Goal: Contribute content

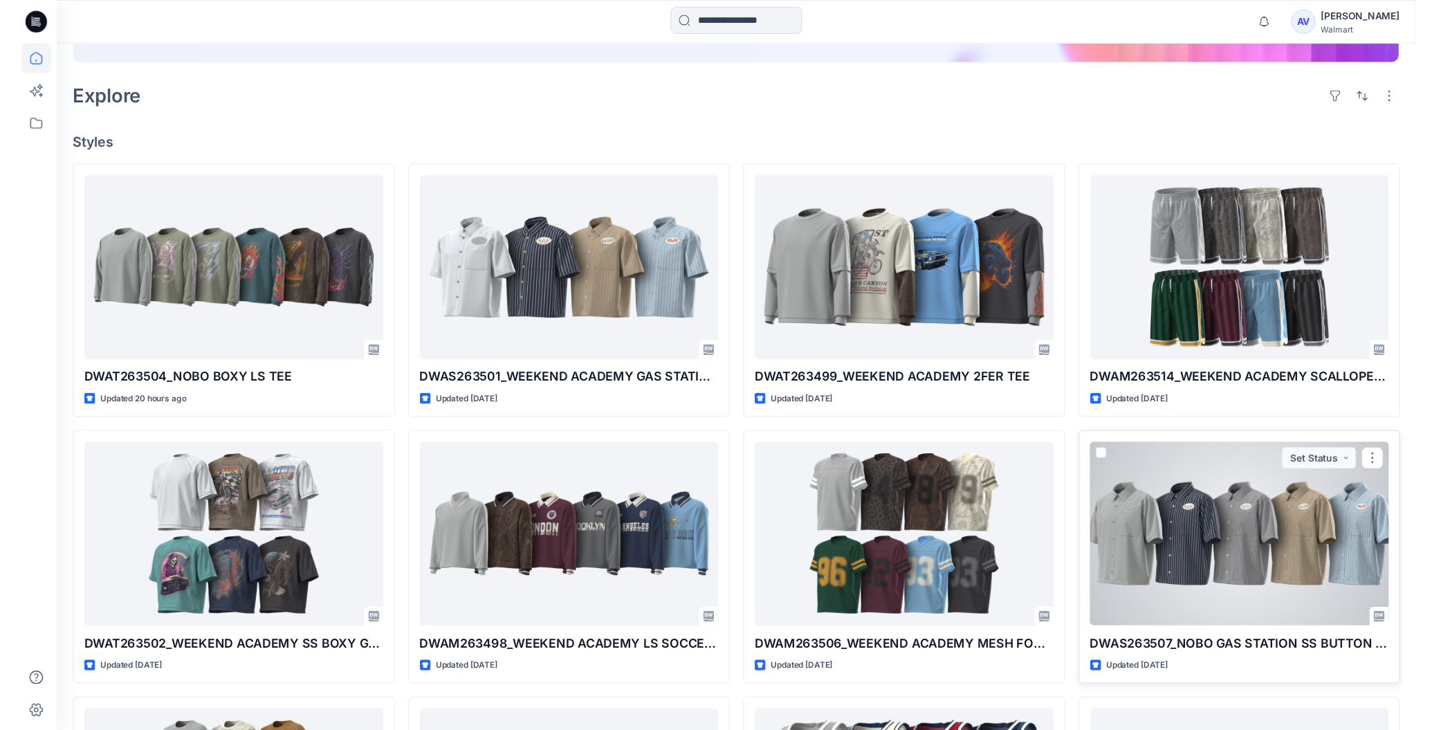
scroll to position [365, 0]
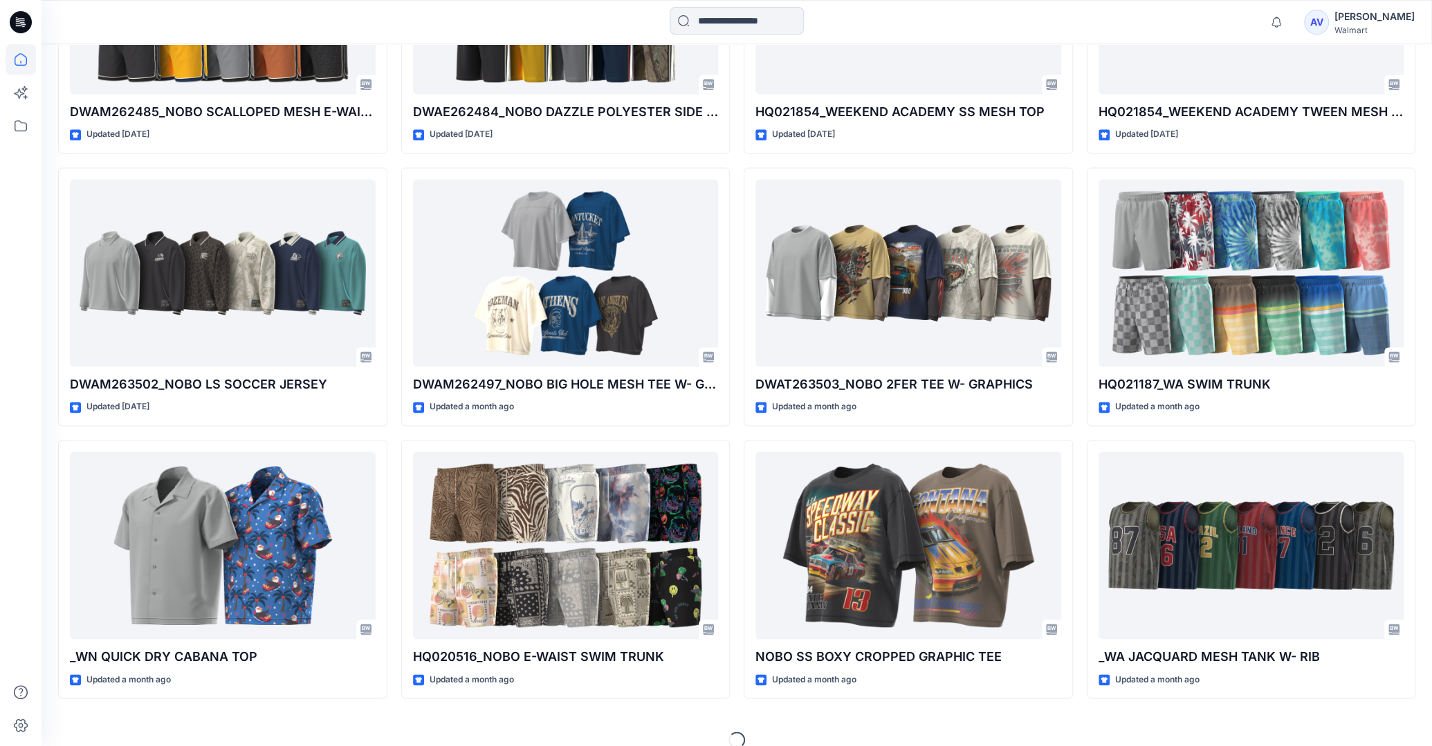
scroll to position [1399, 0]
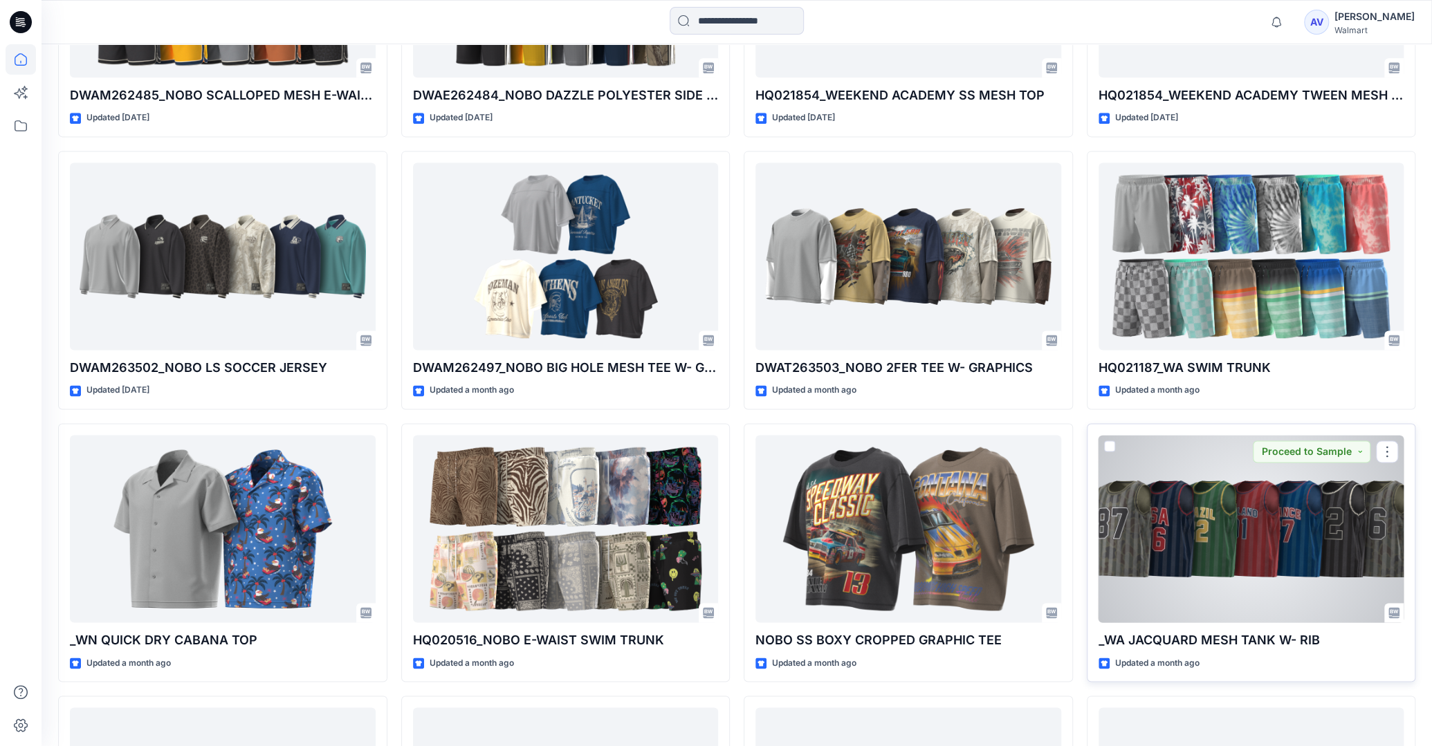
click at [1195, 534] on div at bounding box center [1252, 528] width 306 height 187
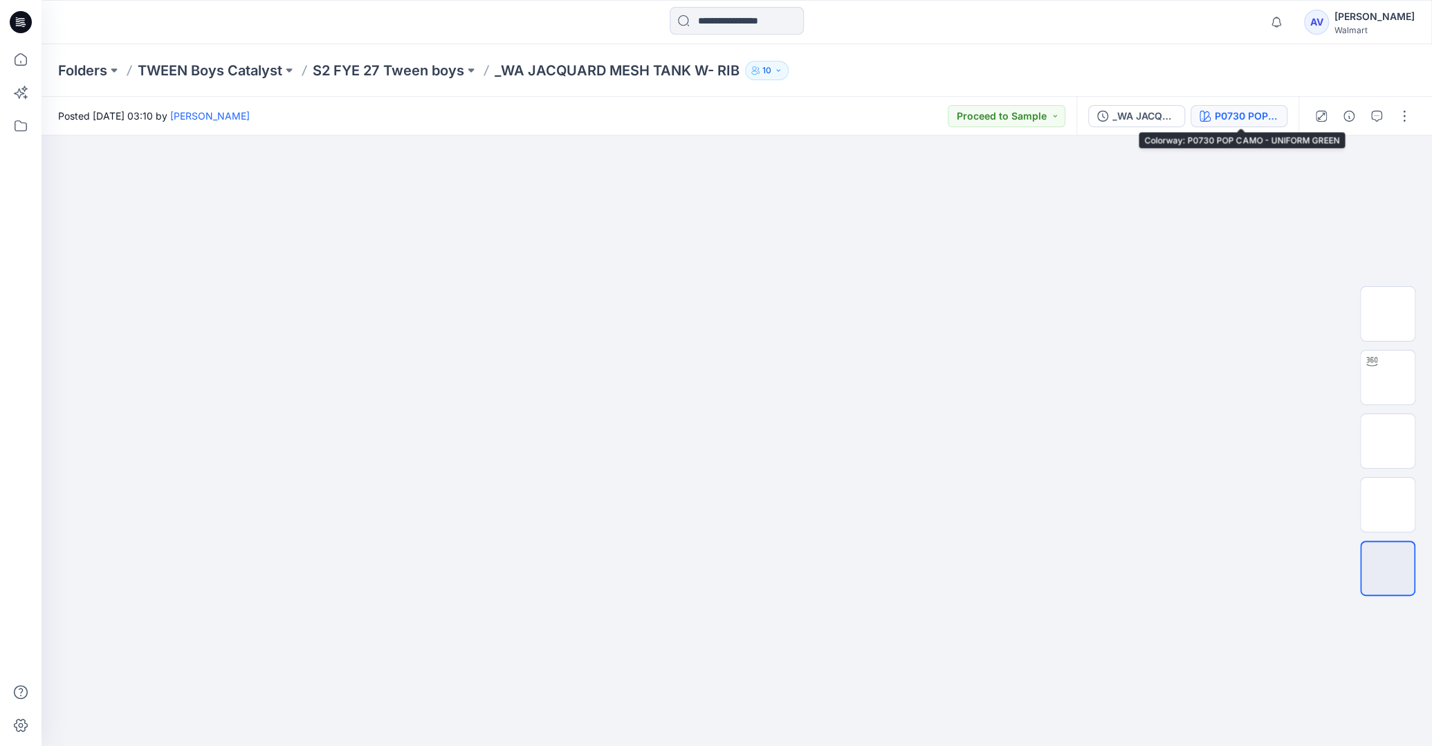
click at [1256, 115] on div "P0730 POP CAMO - UNIFORM GREEN" at bounding box center [1247, 116] width 64 height 15
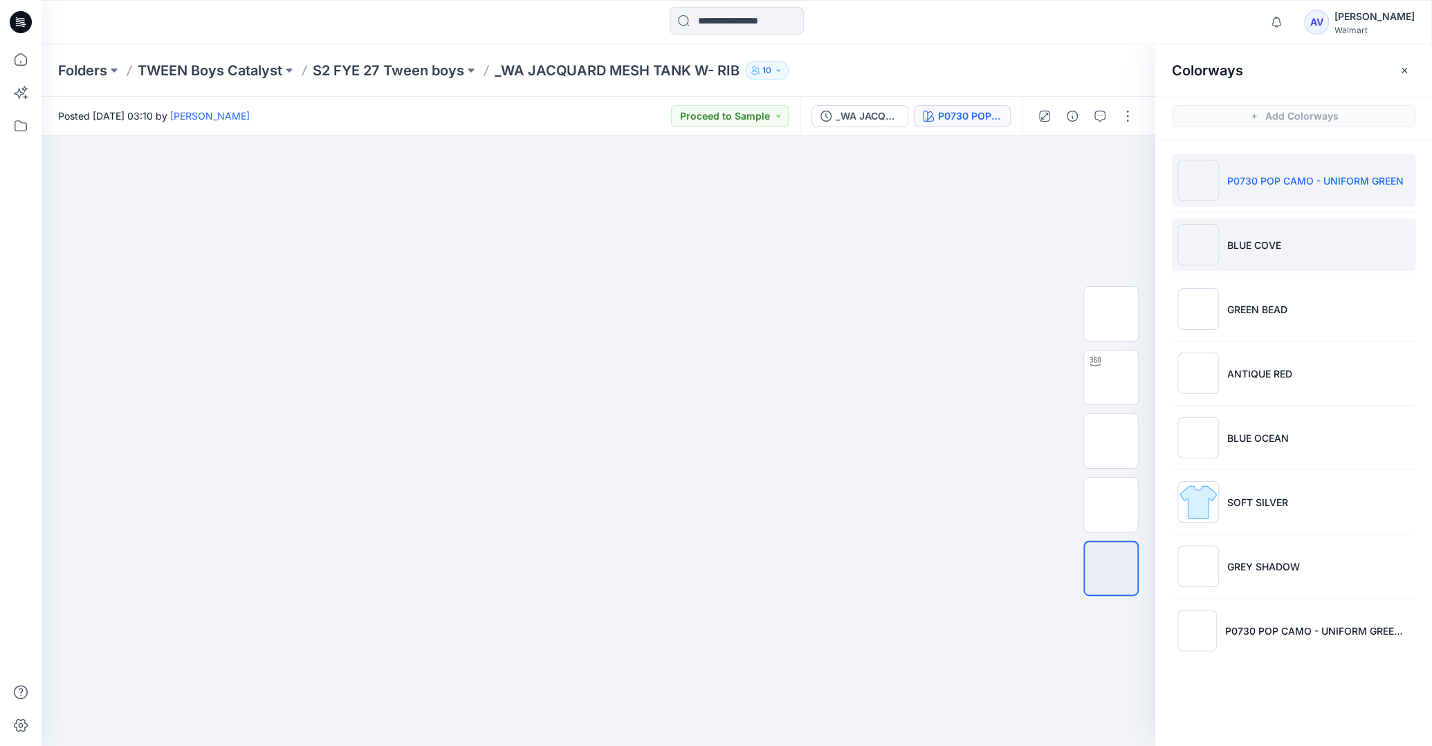
click at [1275, 240] on p "BLUE COVE" at bounding box center [1254, 245] width 54 height 15
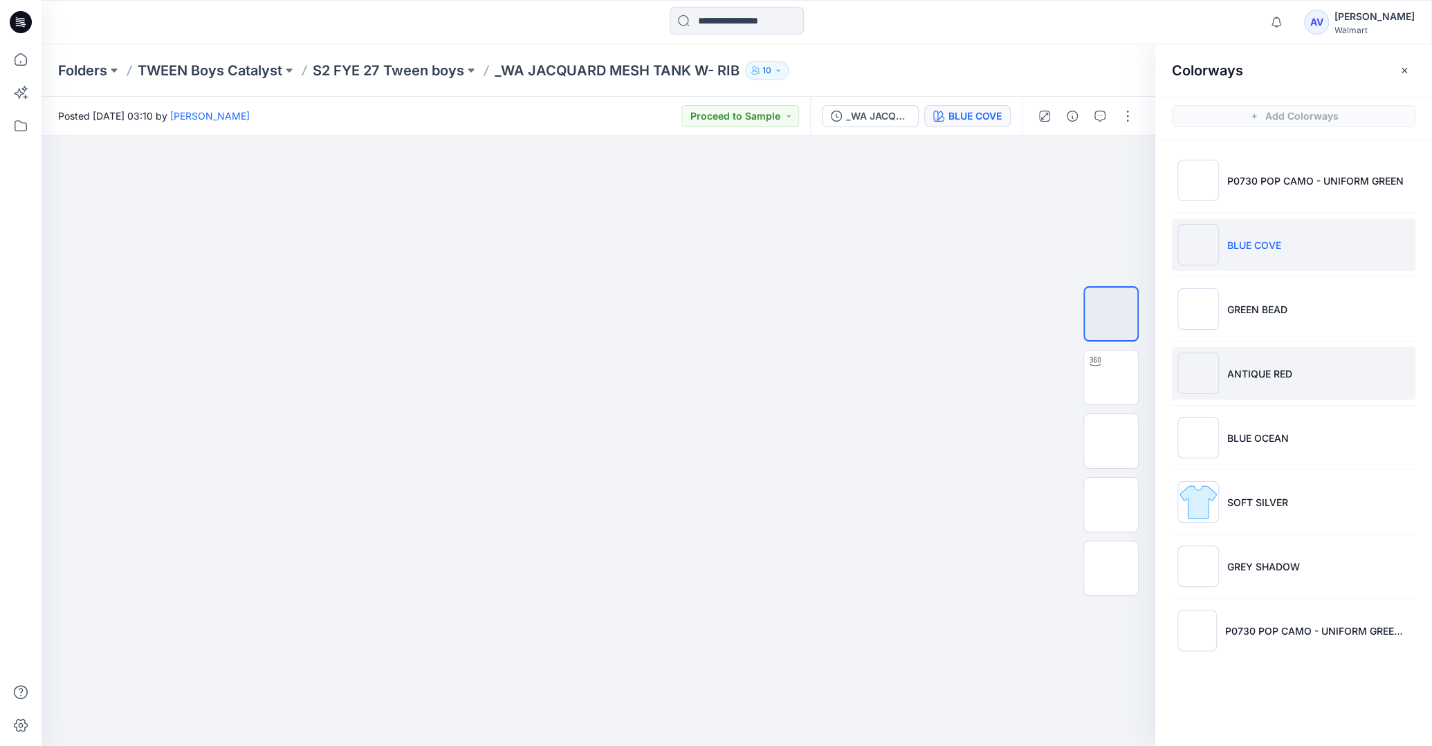
click at [1245, 369] on p "ANTIQUE RED" at bounding box center [1259, 374] width 65 height 15
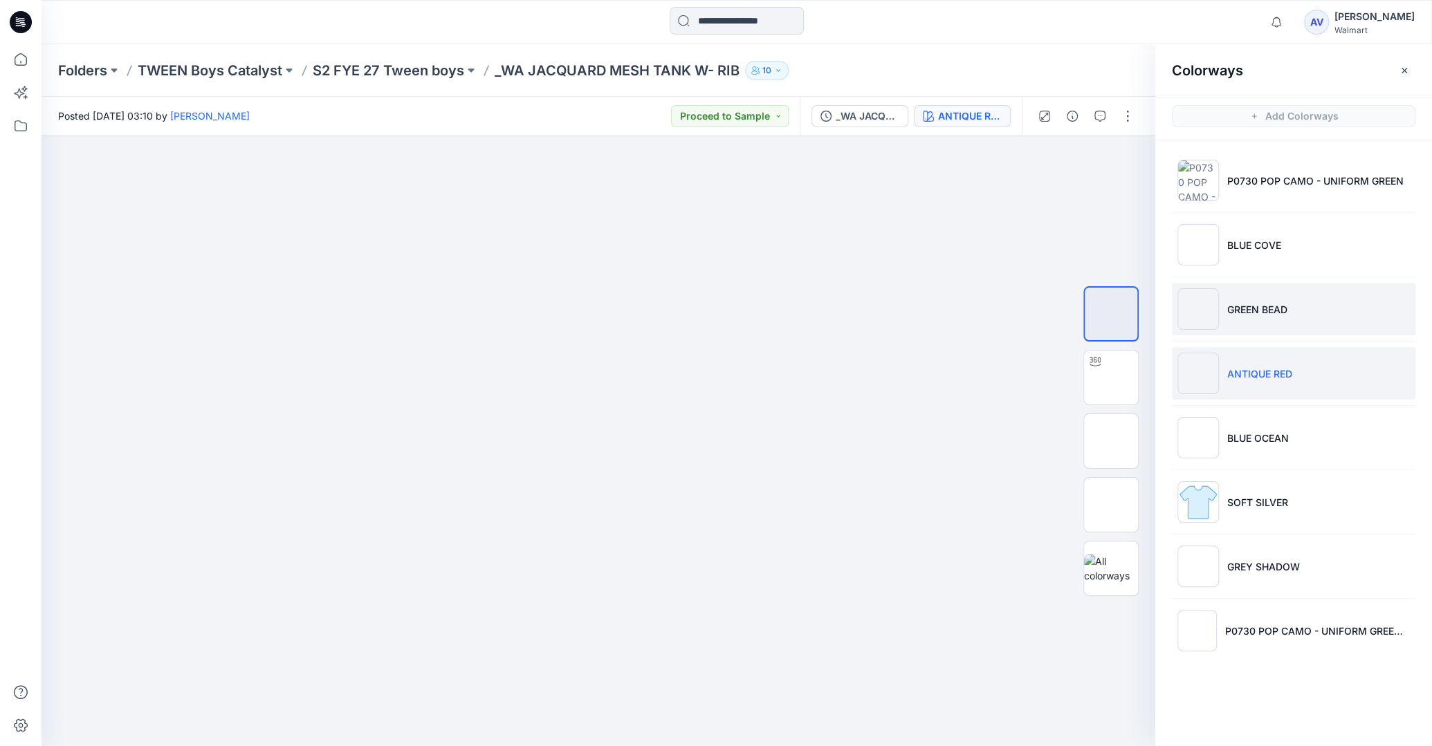
click at [1284, 313] on p "GREEN BEAD" at bounding box center [1257, 309] width 60 height 15
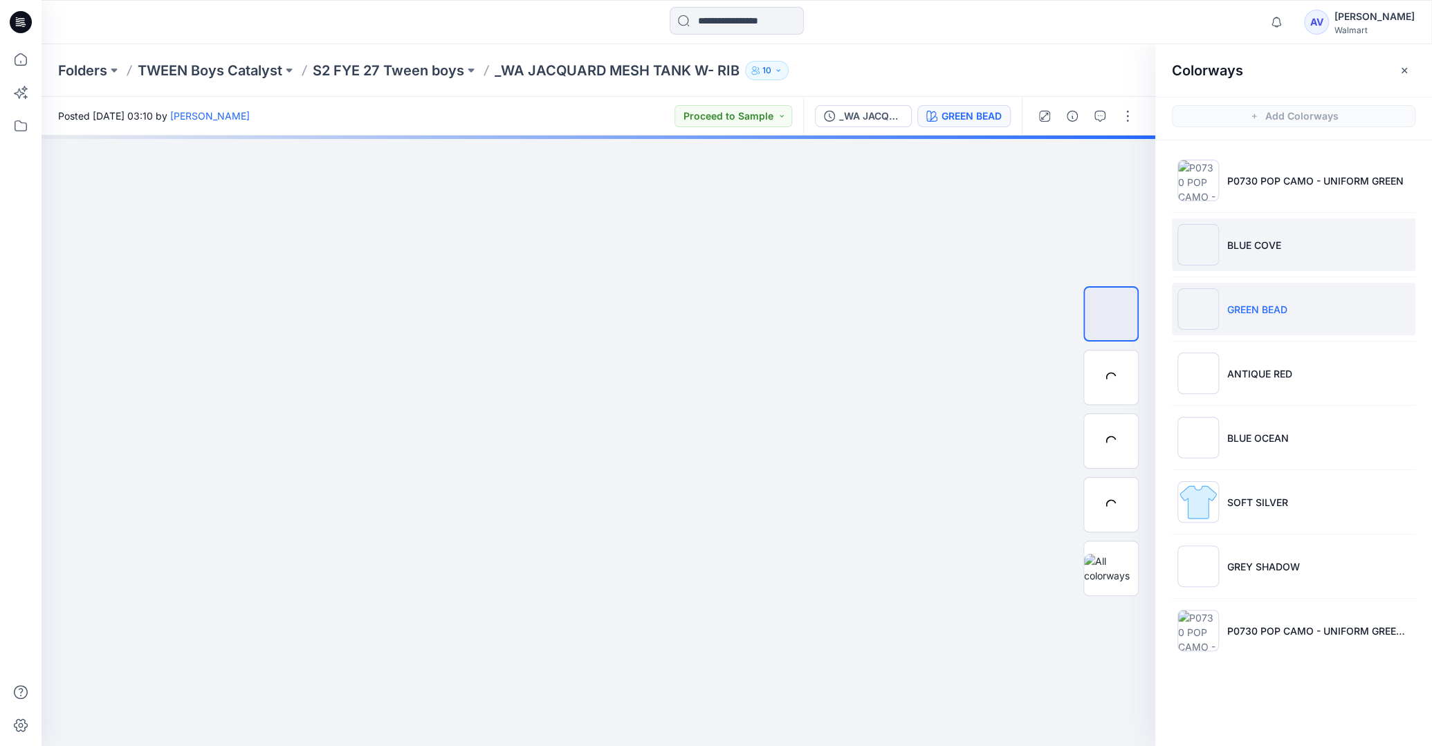
click at [1286, 249] on li "BLUE COVE" at bounding box center [1294, 245] width 244 height 53
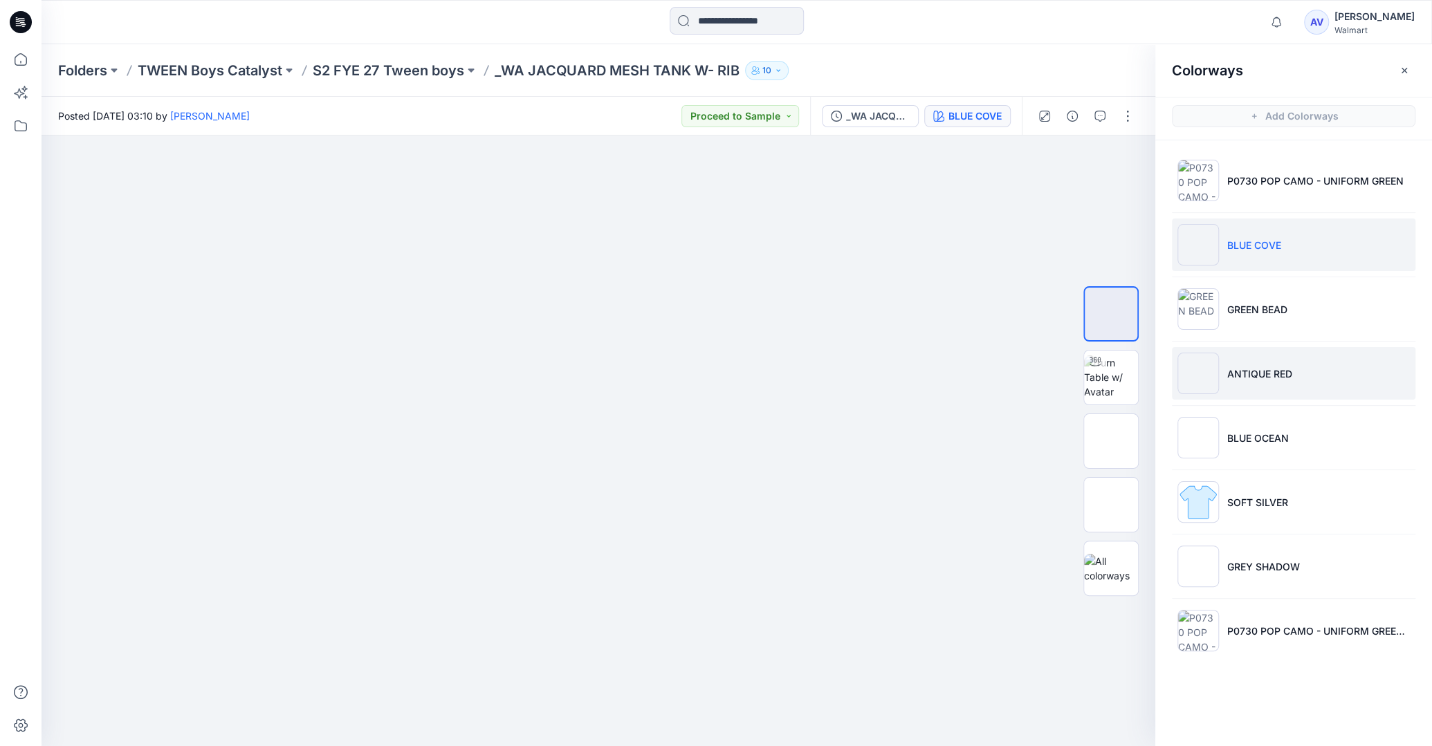
click at [1264, 372] on p "ANTIQUE RED" at bounding box center [1259, 374] width 65 height 15
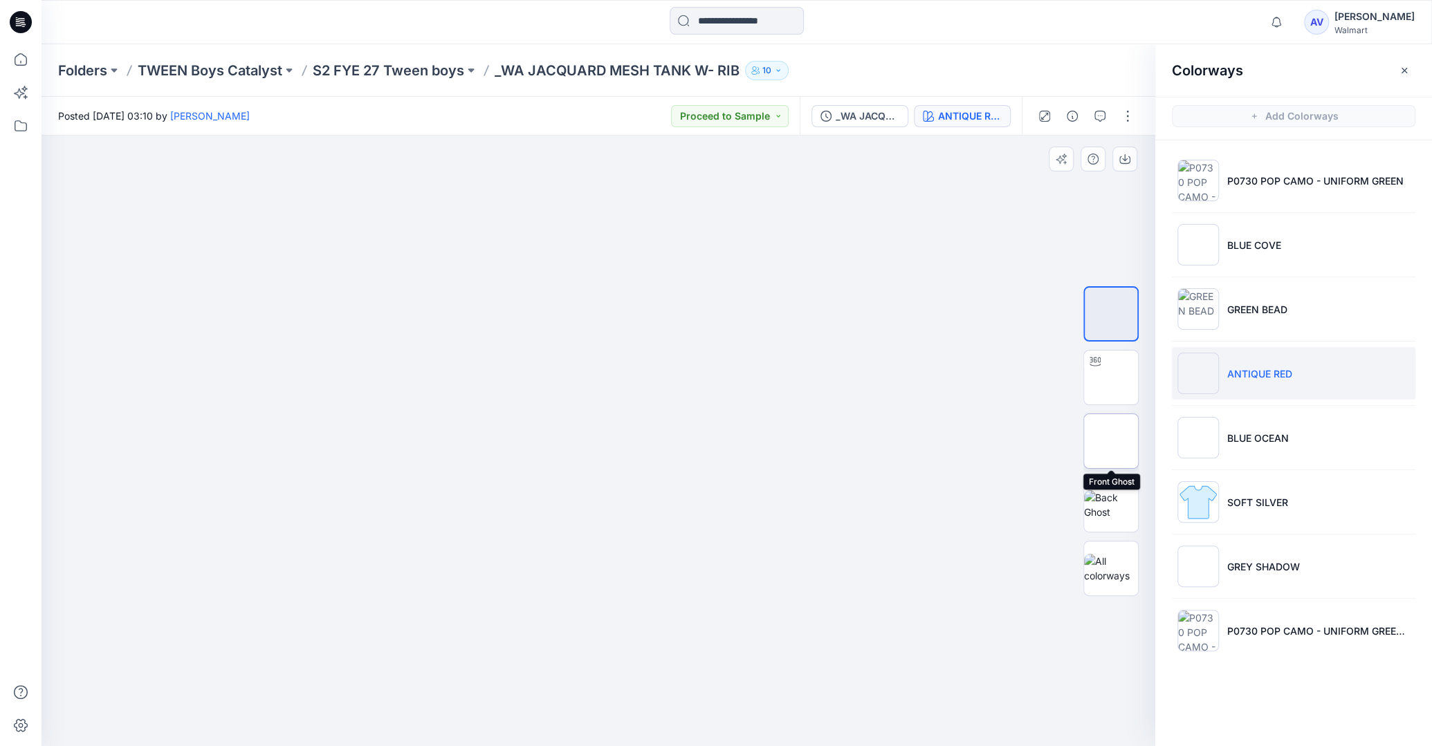
click at [1111, 441] on img at bounding box center [1111, 441] width 0 height 0
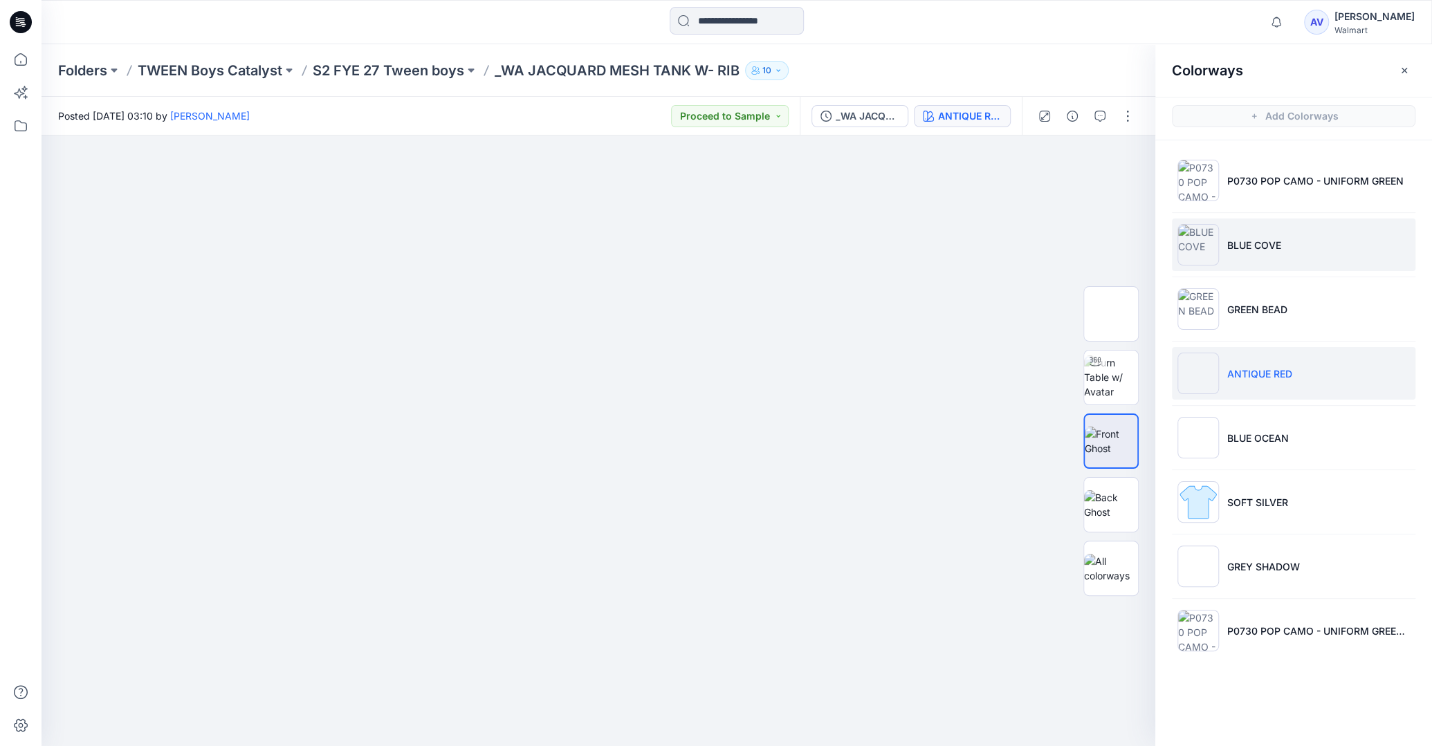
click at [1266, 253] on li "BLUE COVE" at bounding box center [1294, 245] width 244 height 53
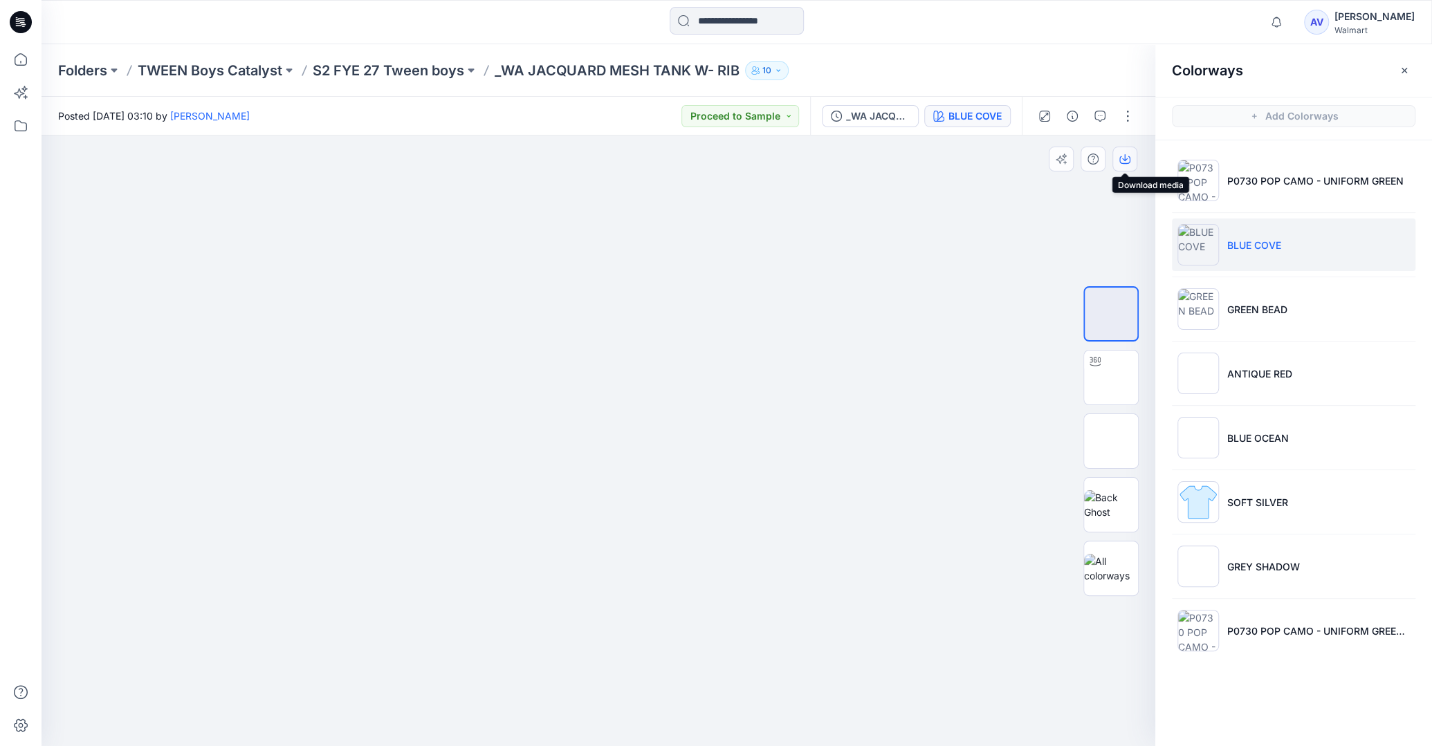
click at [1130, 162] on button "button" at bounding box center [1124, 159] width 25 height 25
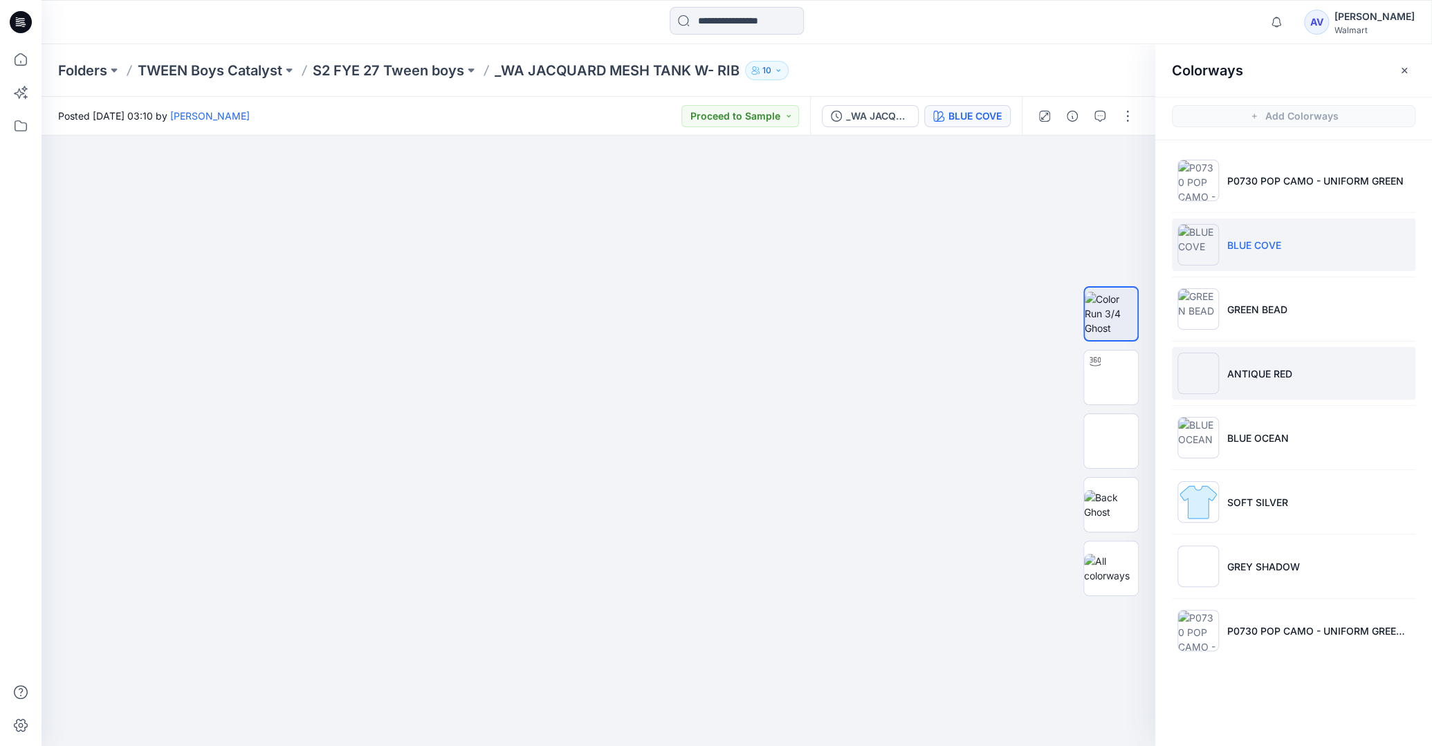
click at [1261, 367] on p "ANTIQUE RED" at bounding box center [1259, 374] width 65 height 15
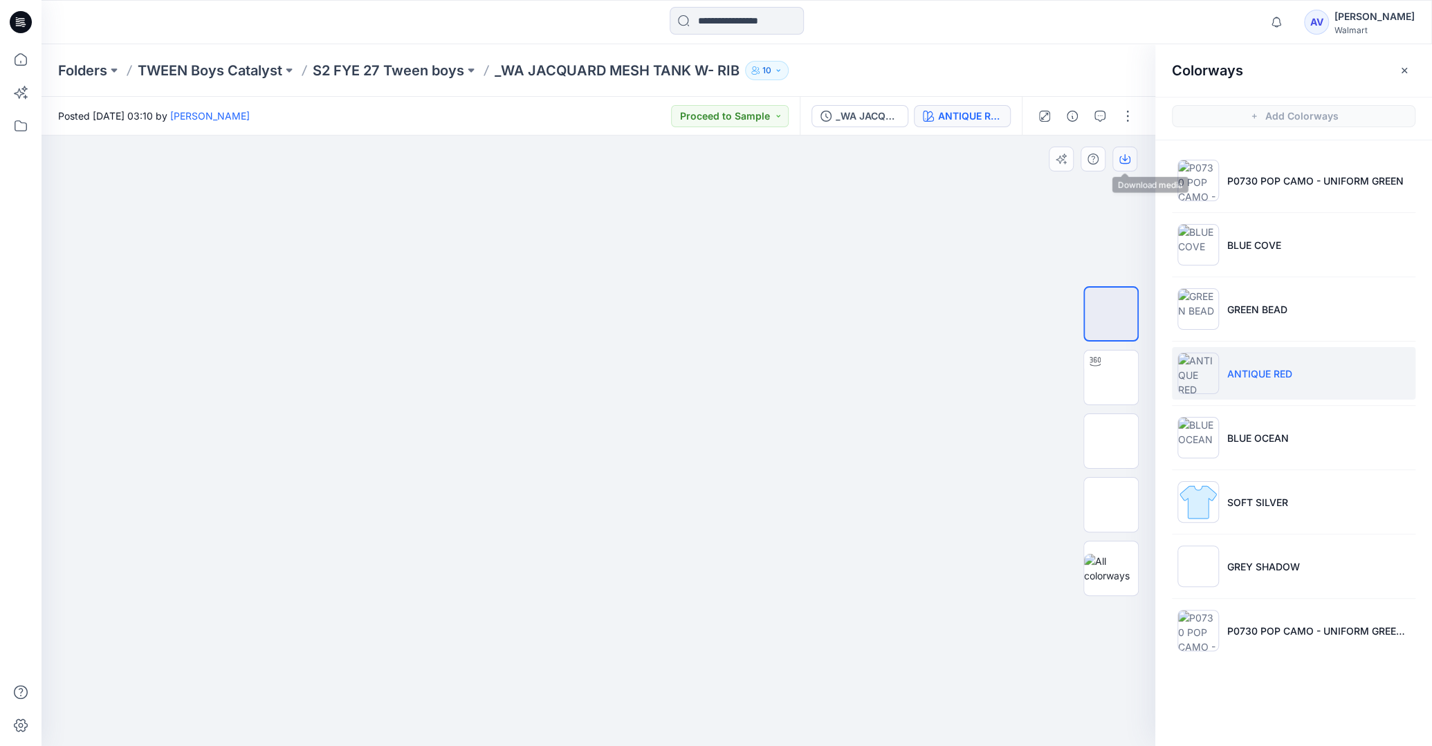
click at [1131, 162] on button "button" at bounding box center [1124, 159] width 25 height 25
click at [6, 59] on div at bounding box center [21, 373] width 42 height 746
click at [19, 57] on icon at bounding box center [21, 59] width 30 height 30
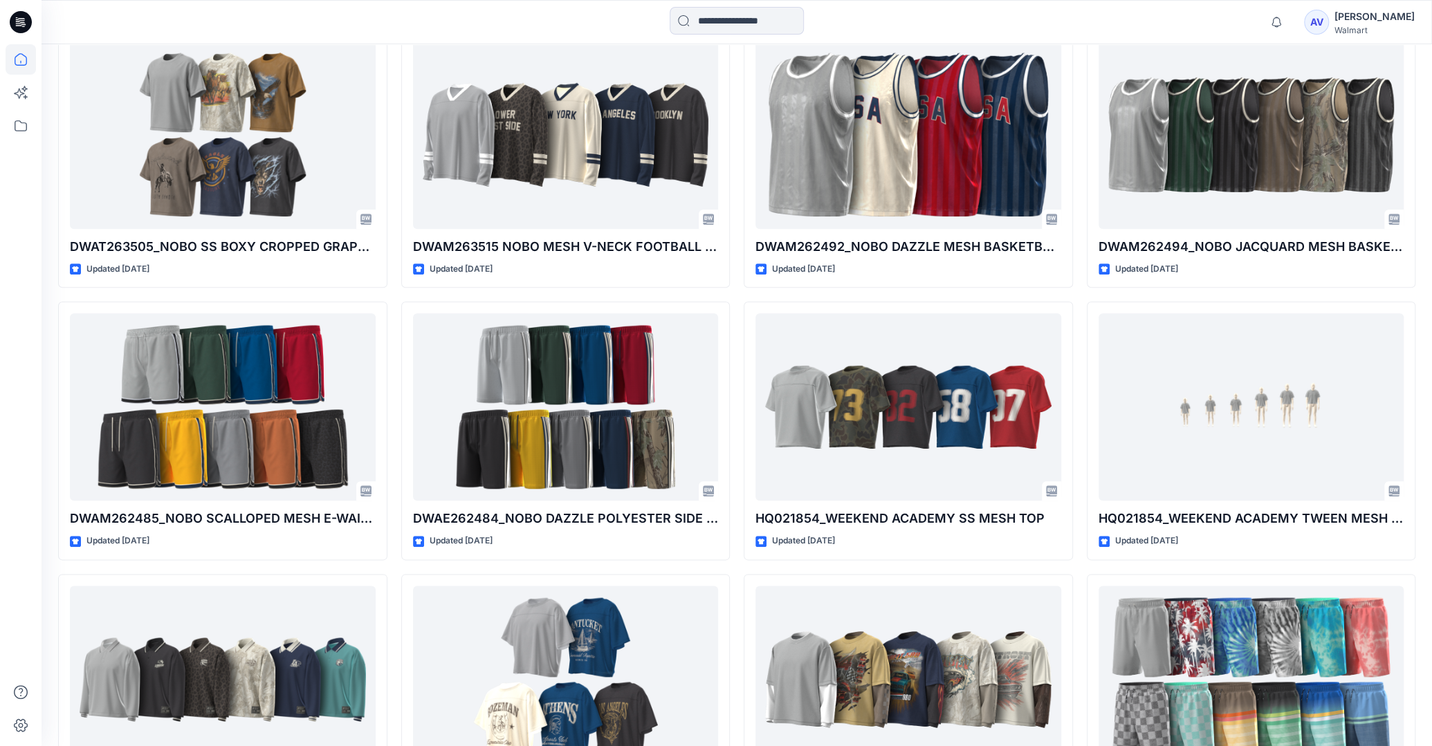
scroll to position [975, 0]
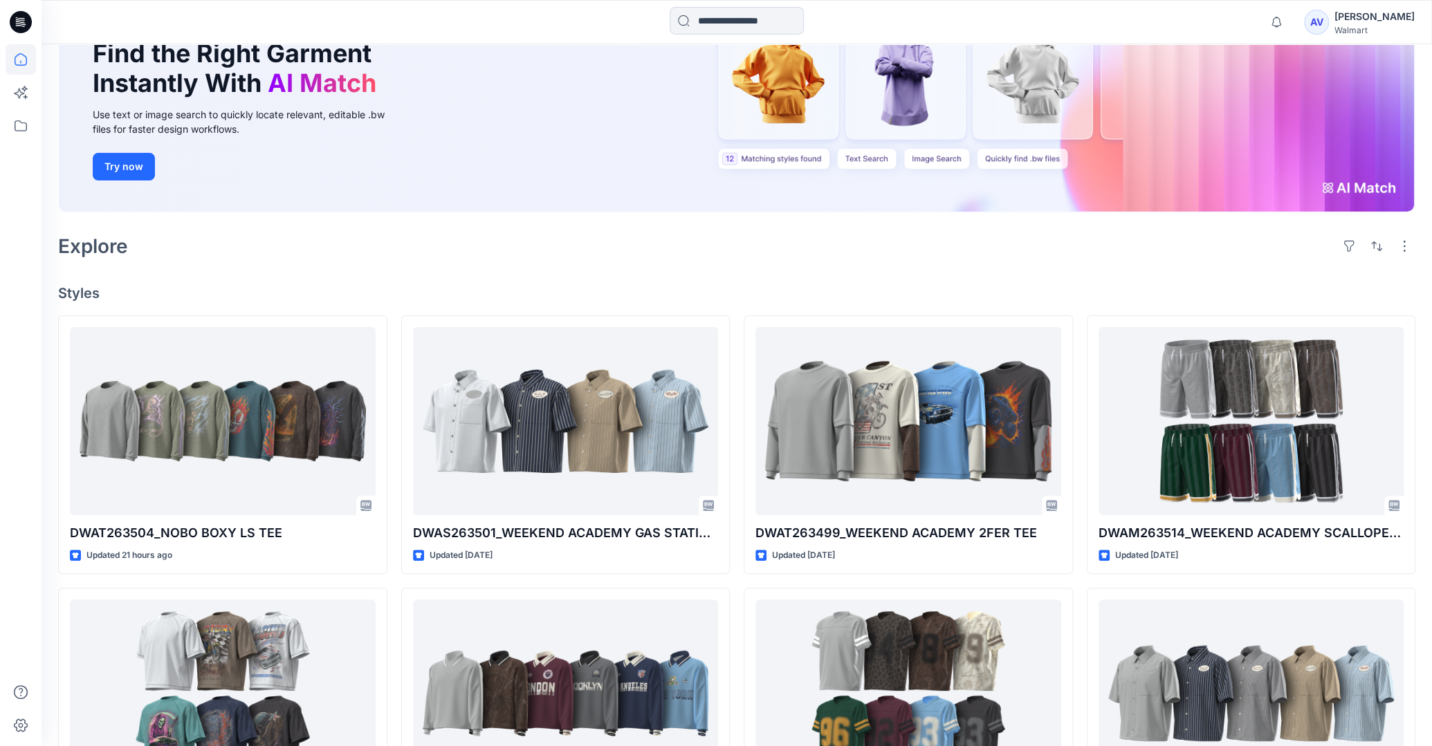
scroll to position [146, 0]
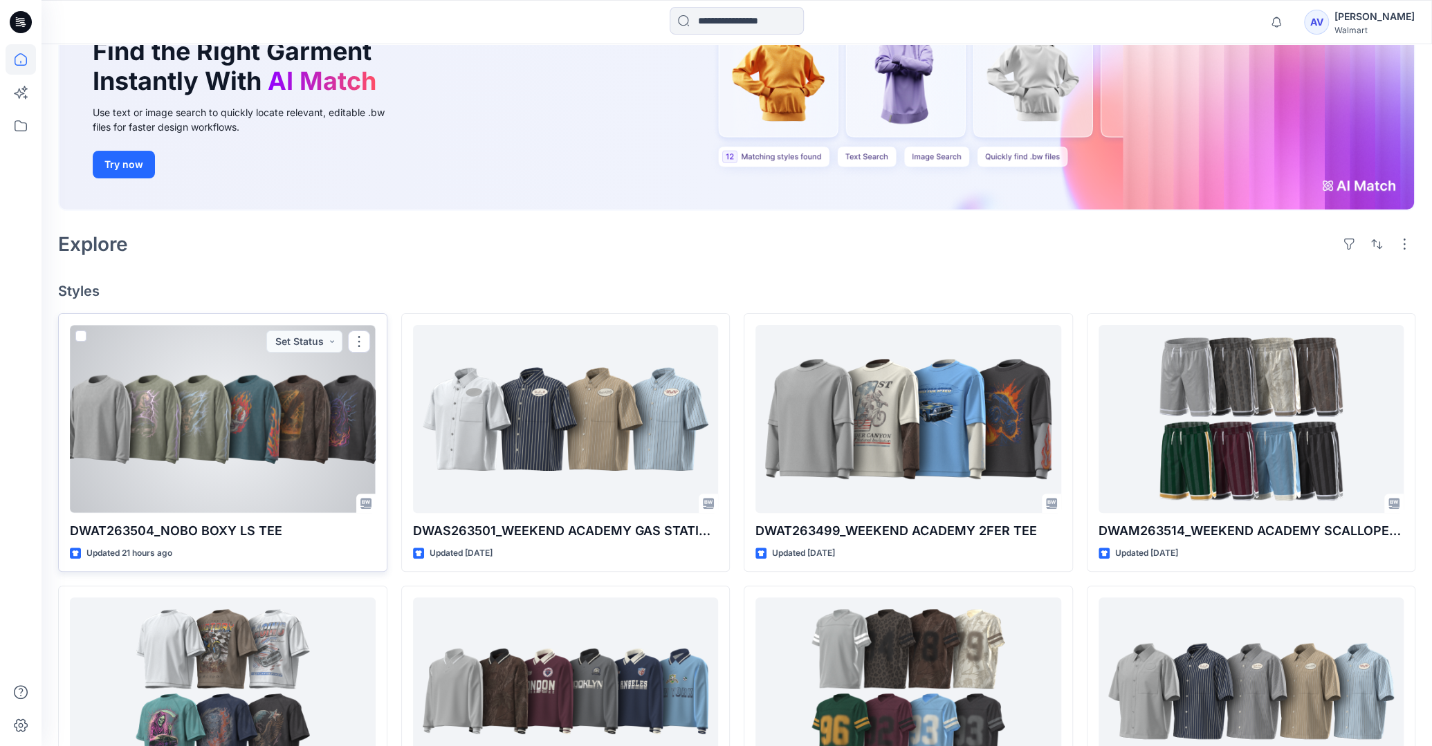
click at [314, 439] on div at bounding box center [223, 418] width 306 height 187
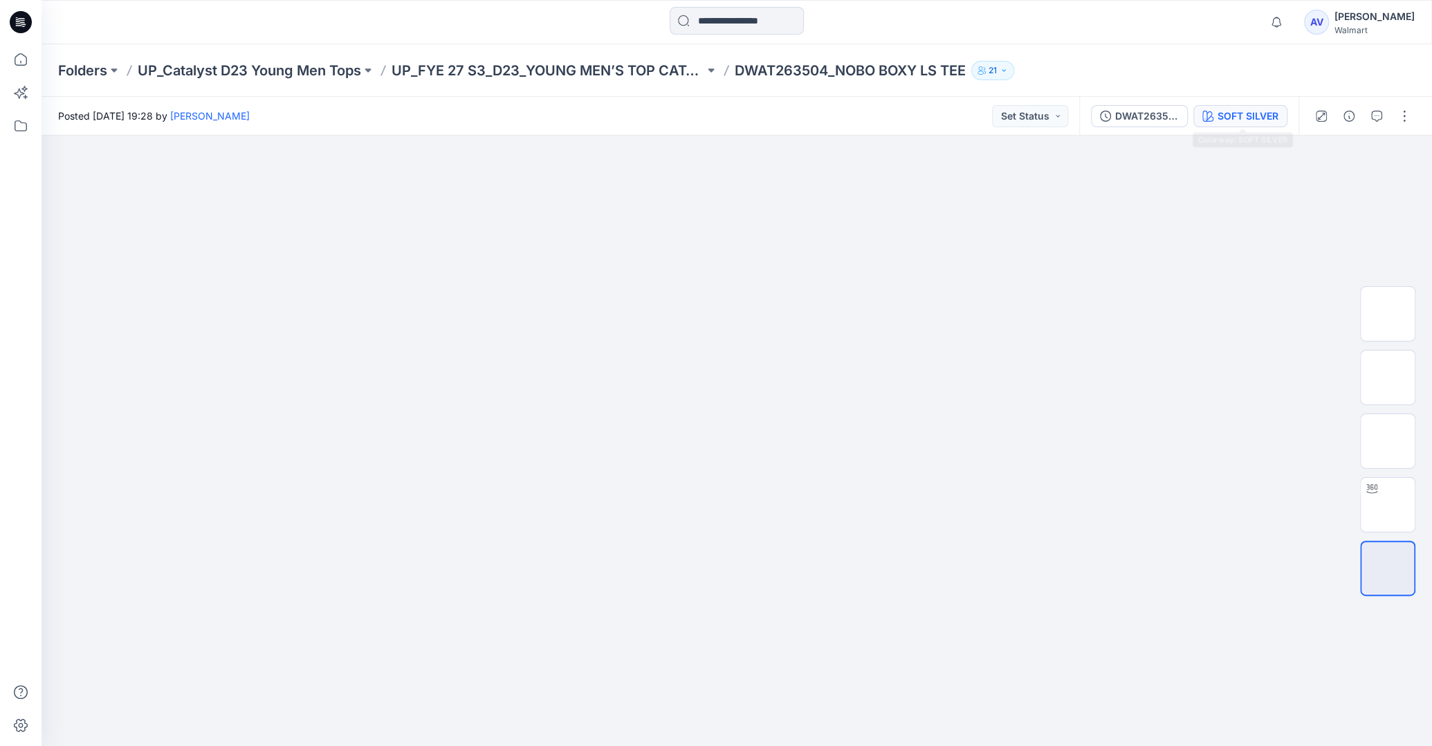
click at [1267, 117] on div "SOFT SILVER" at bounding box center [1248, 116] width 61 height 15
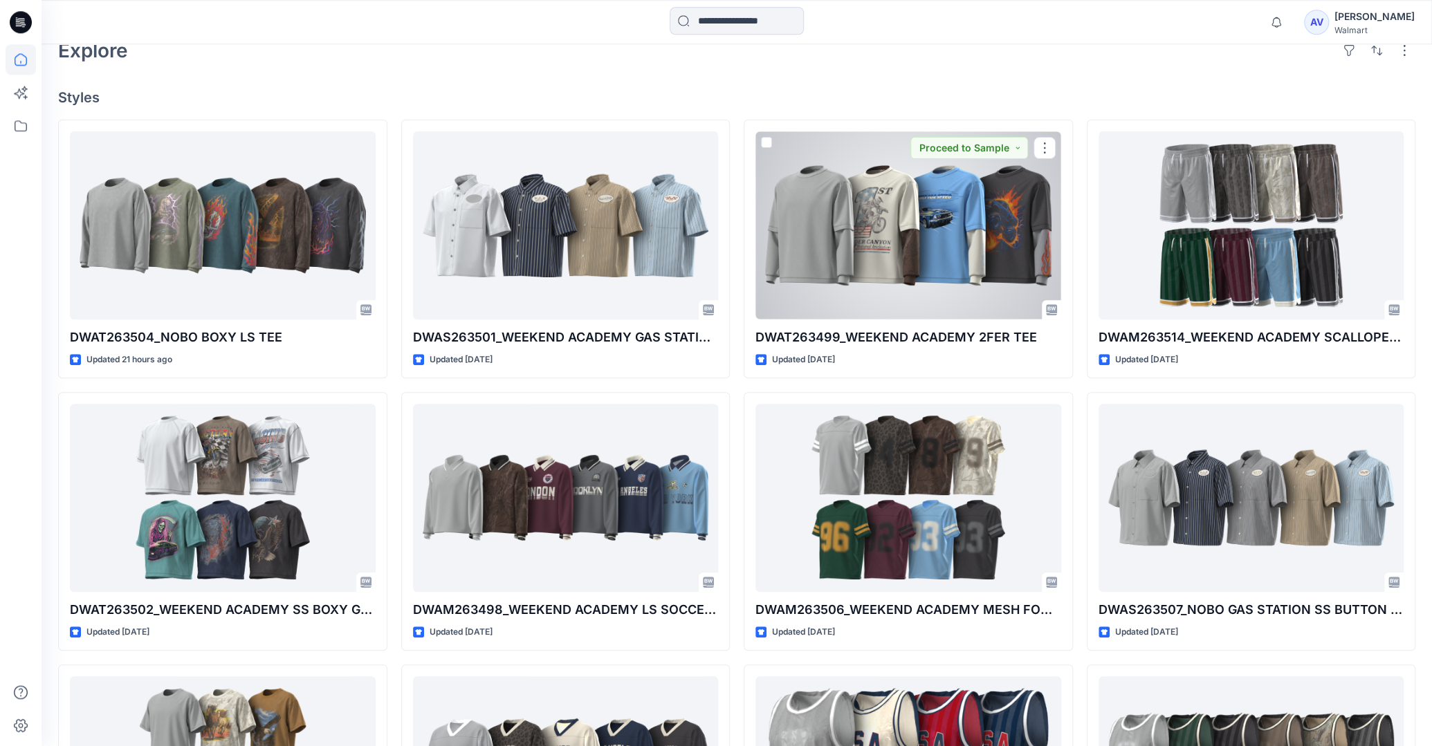
scroll to position [365, 0]
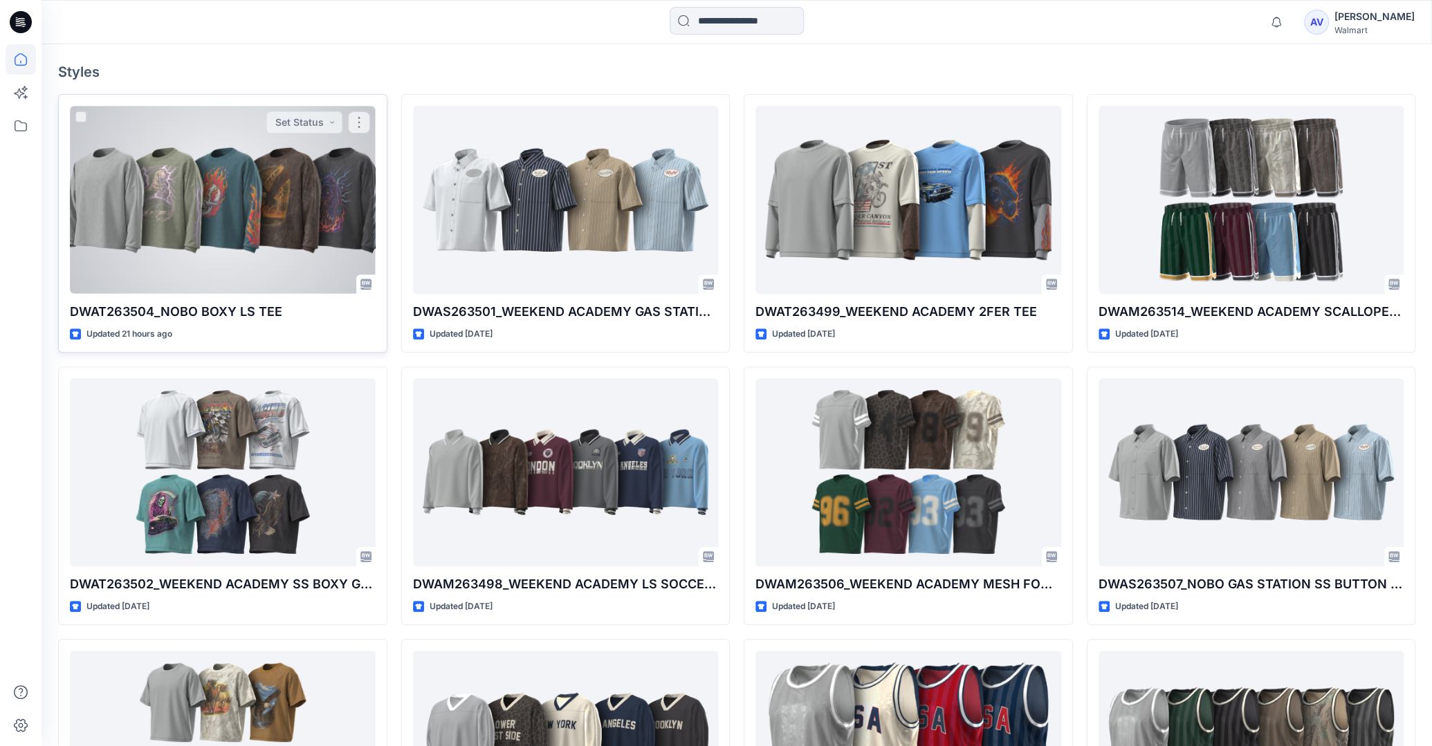
click at [325, 273] on div at bounding box center [223, 199] width 306 height 187
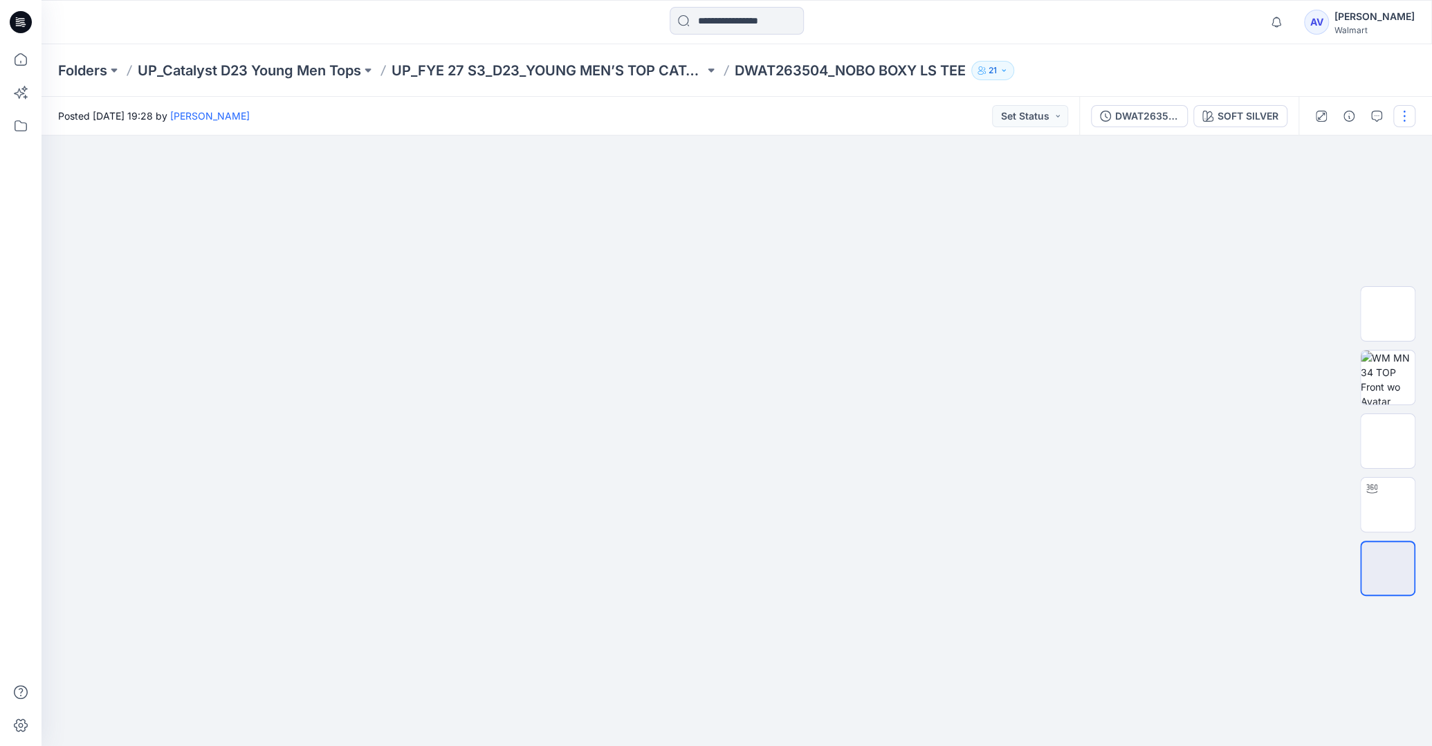
click at [1409, 111] on button "button" at bounding box center [1404, 116] width 22 height 22
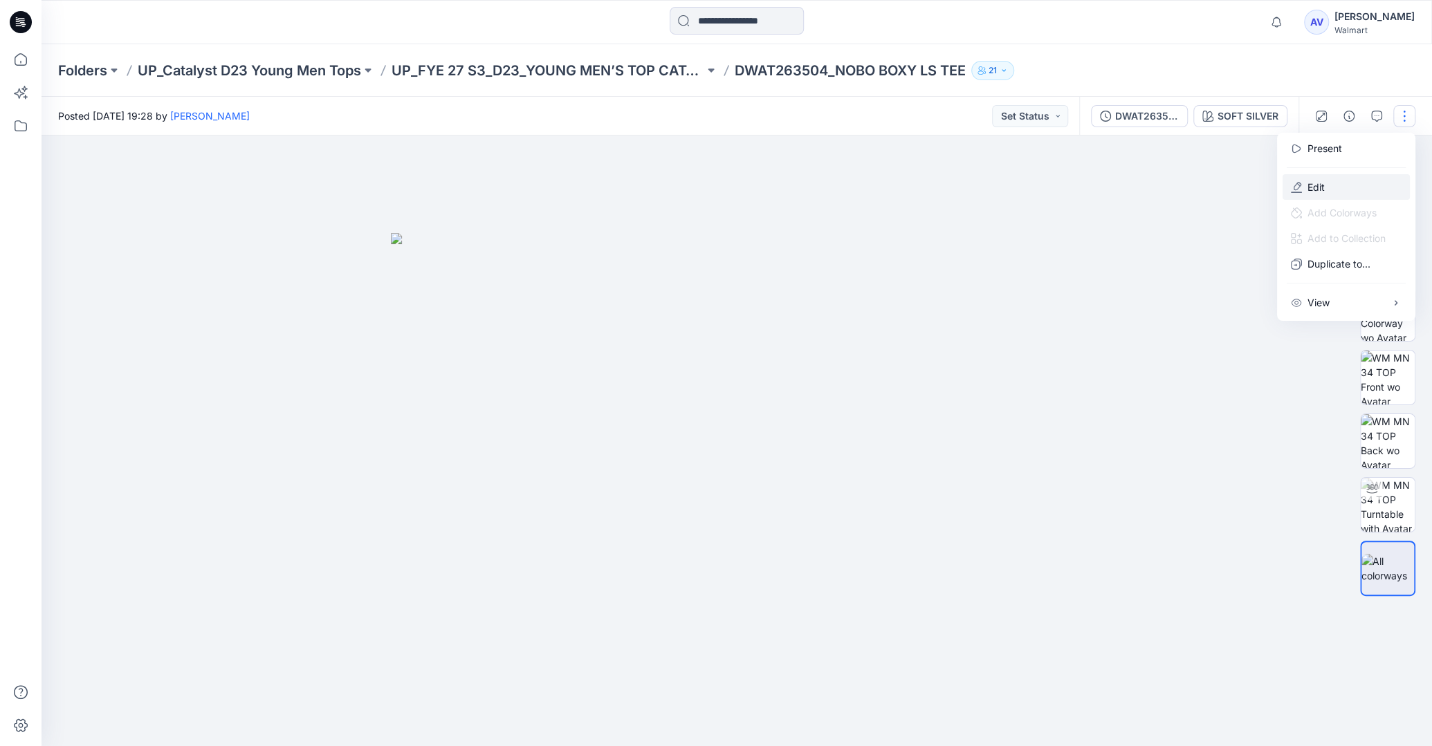
click at [1334, 177] on button "Edit" at bounding box center [1346, 187] width 127 height 26
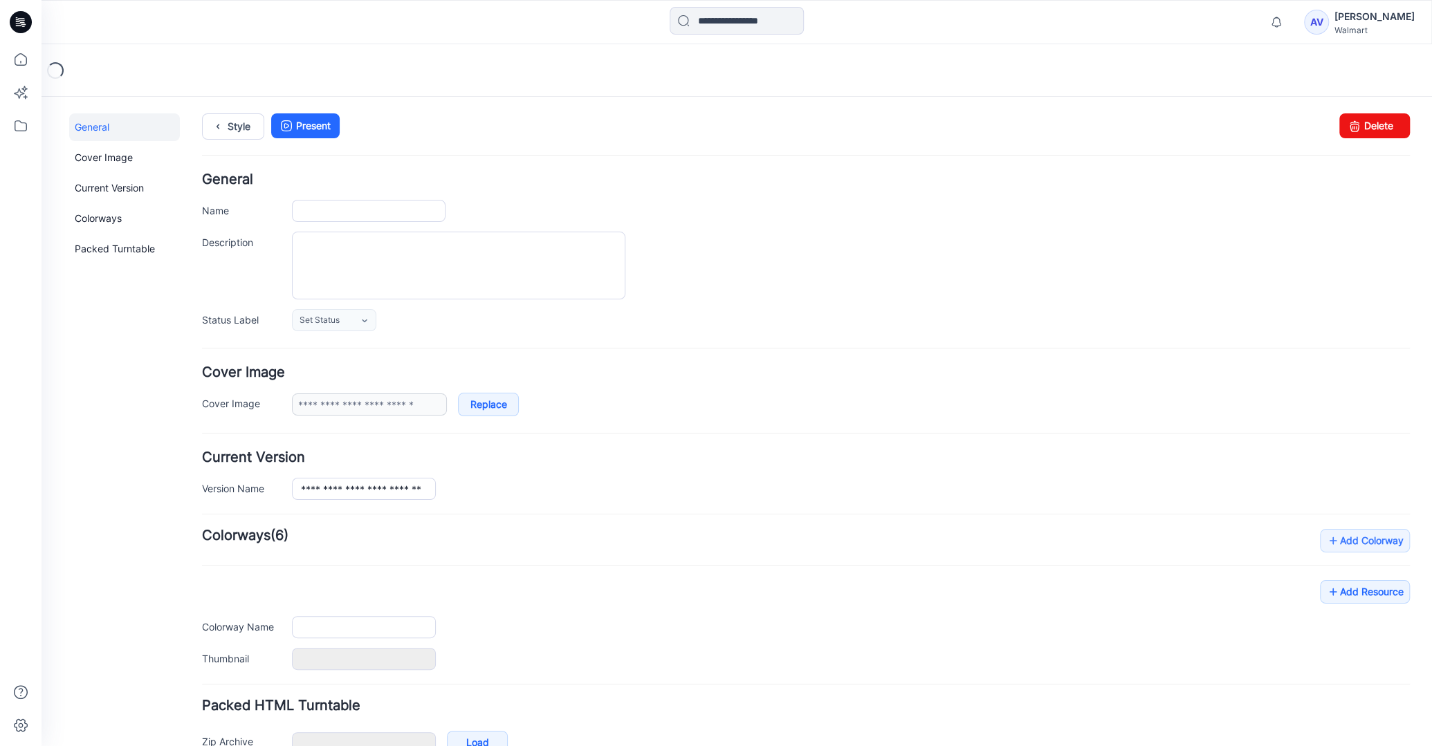
type input "**********"
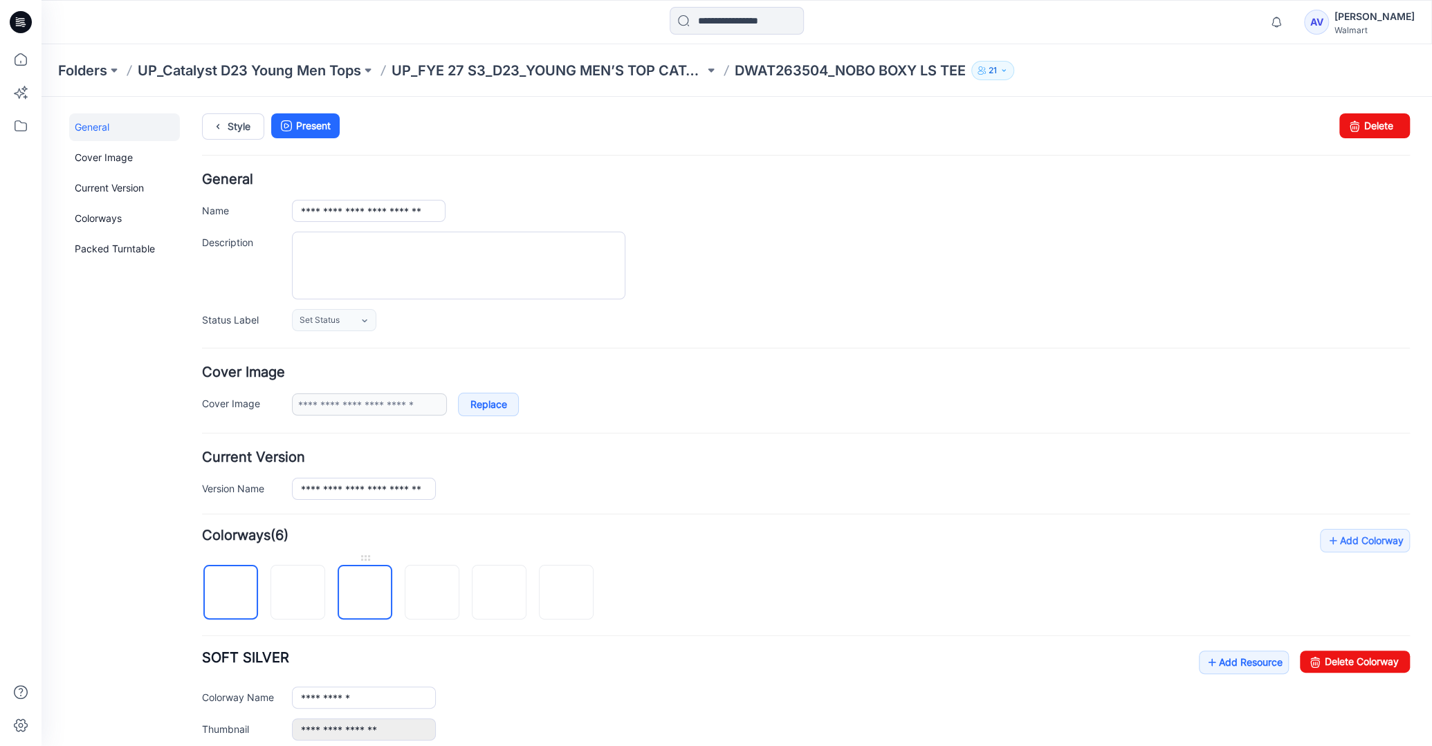
click at [365, 594] on img at bounding box center [365, 594] width 0 height 0
click at [1348, 655] on link "Delete Colorway" at bounding box center [1355, 662] width 110 height 22
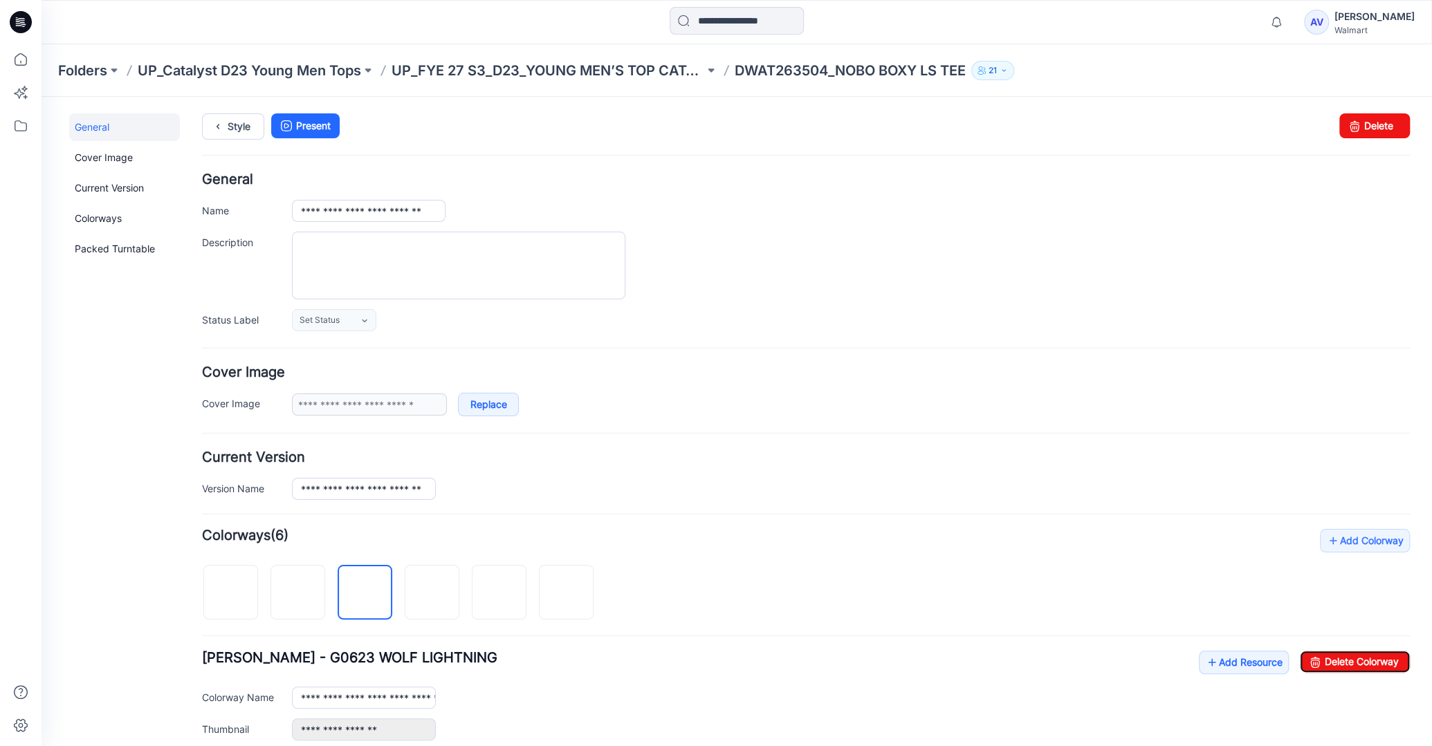
type input "**********"
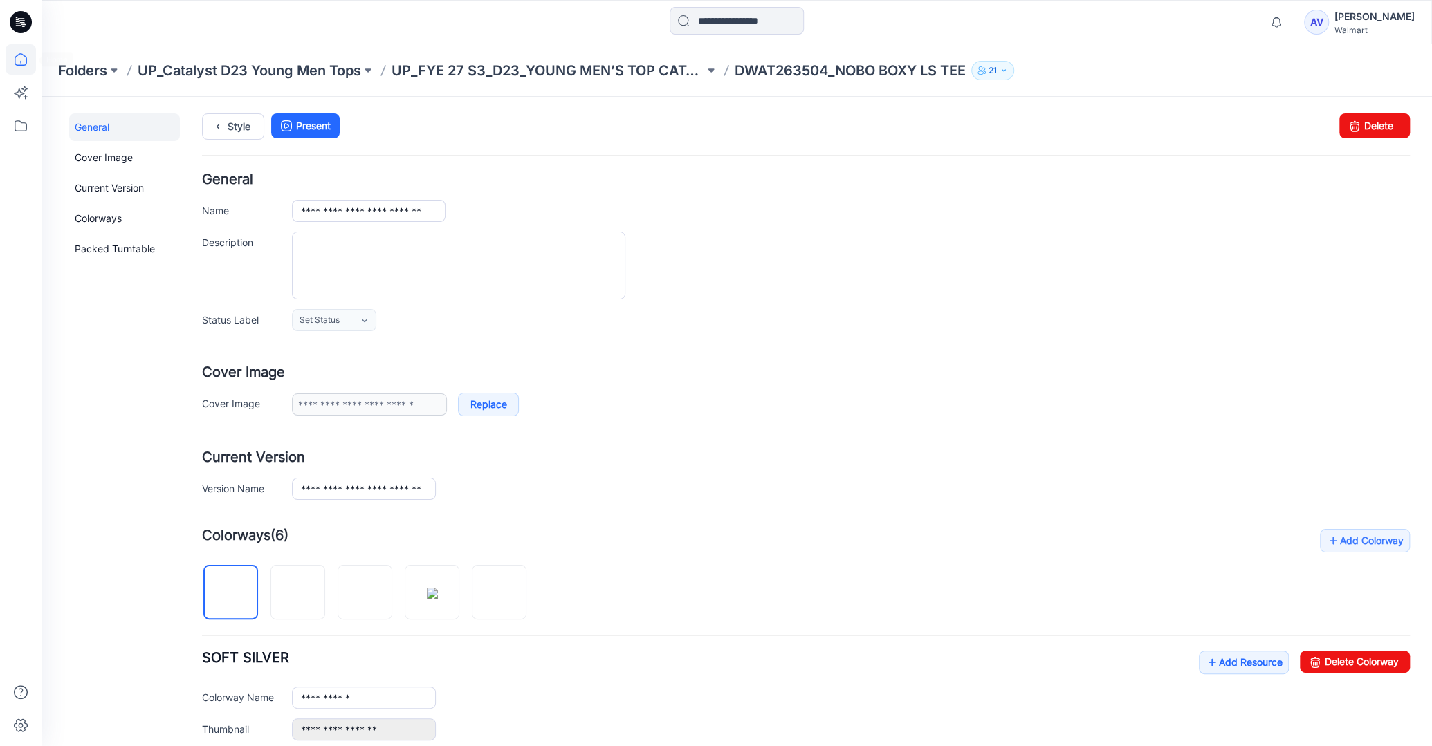
click at [26, 59] on icon at bounding box center [21, 59] width 12 height 12
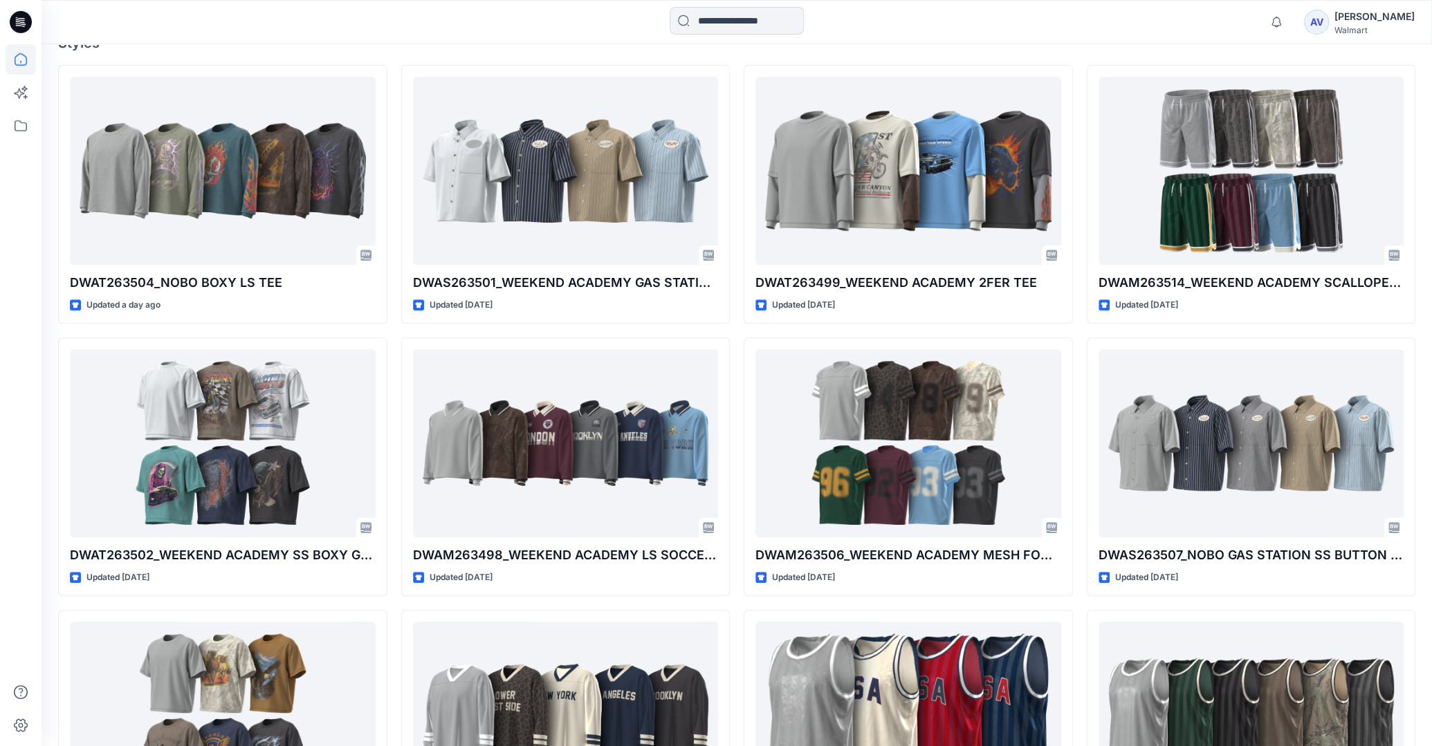
scroll to position [416, 0]
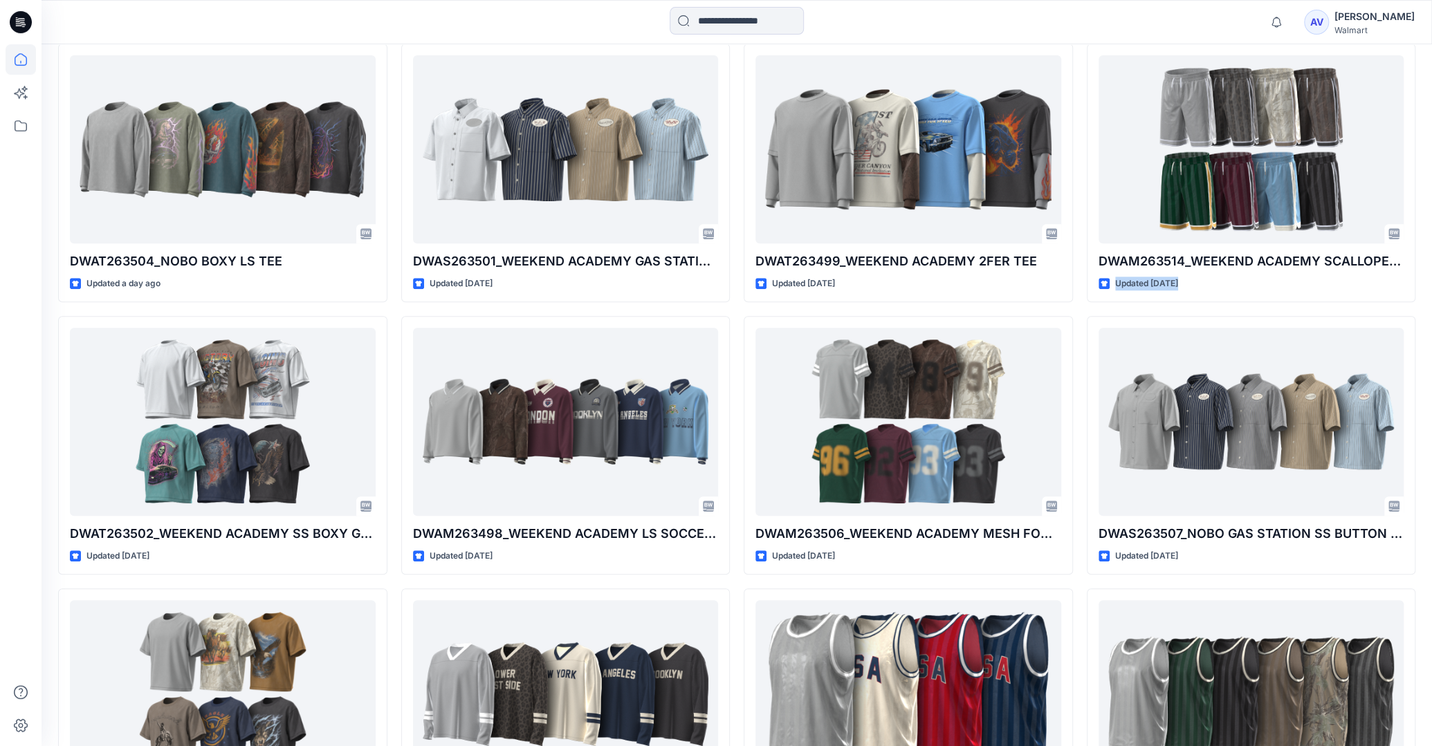
drag, startPoint x: 1421, startPoint y: 302, endPoint x: 1416, endPoint y: 324, distance: 22.7
click at [1416, 324] on div "Welcome back, [PERSON_NAME] New New Find the Right Garment Instantly With AI Ma…" at bounding box center [737, 271] width 1390 height 1285
click at [888, 309] on div "DWAT263499_WEEKEND ACADEMY 2FER TEE Updated [DATE] DWAM263506_WEEKEND ACADEMY M…" at bounding box center [908, 446] width 329 height 804
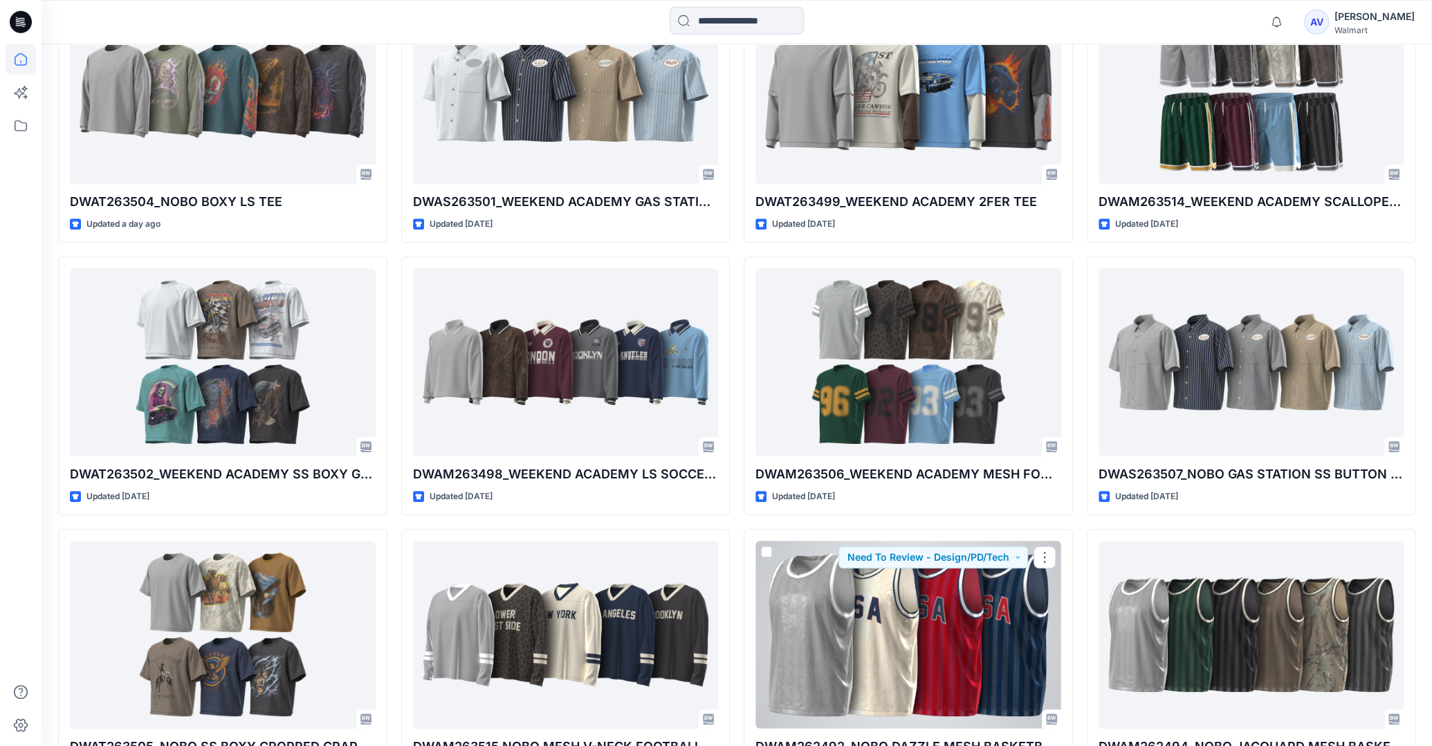
scroll to position [433, 0]
